Goal: Information Seeking & Learning: Learn about a topic

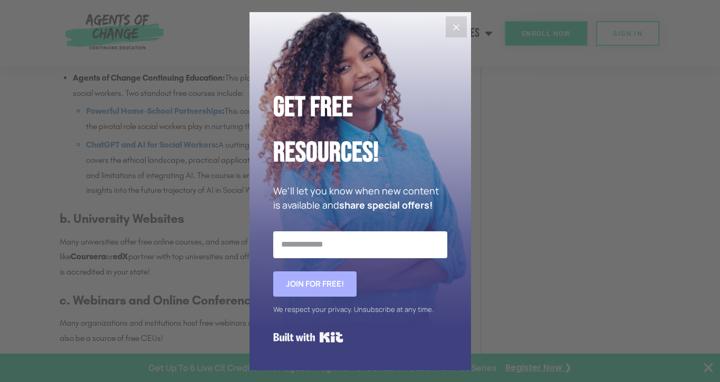
scroll to position [967, 0]
click at [455, 32] on icon "Close" at bounding box center [456, 27] width 13 height 13
